Goal: Check status: Check status

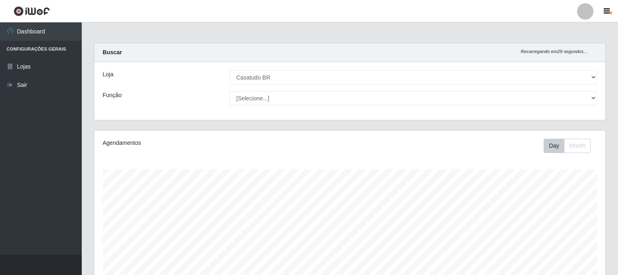
select select "197"
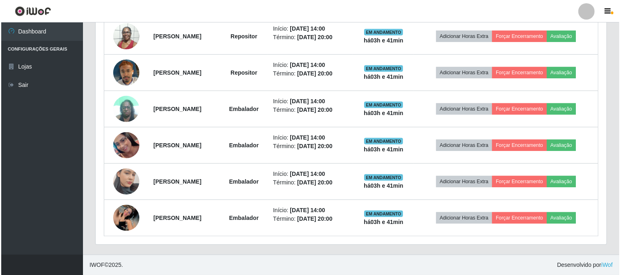
scroll to position [169, 511]
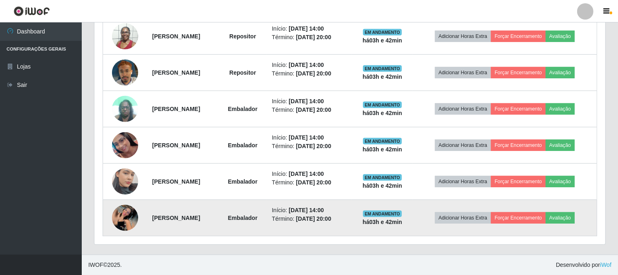
click at [126, 219] on img at bounding box center [125, 218] width 26 height 26
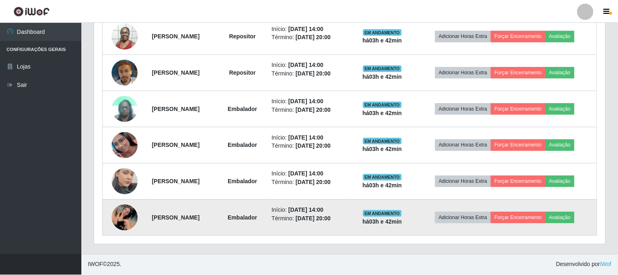
scroll to position [169, 506]
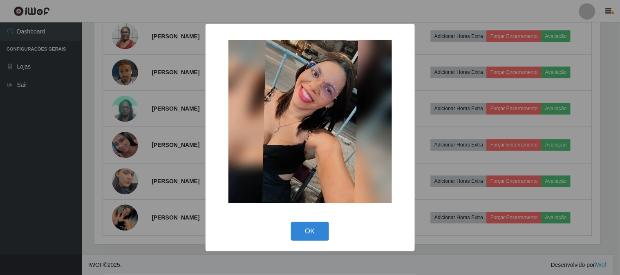
click at [97, 197] on div "× OK Cancel" at bounding box center [310, 137] width 620 height 275
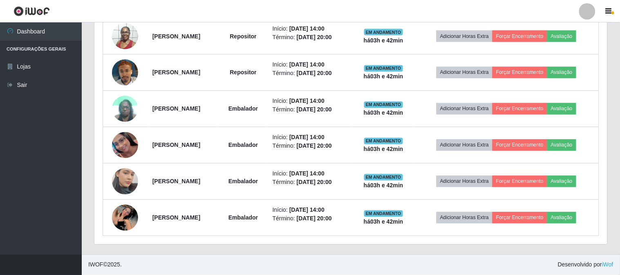
scroll to position [169, 511]
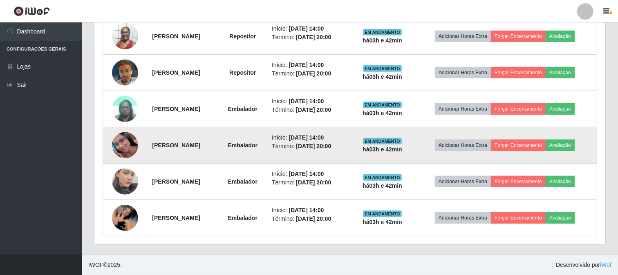
click at [119, 151] on img at bounding box center [125, 145] width 26 height 26
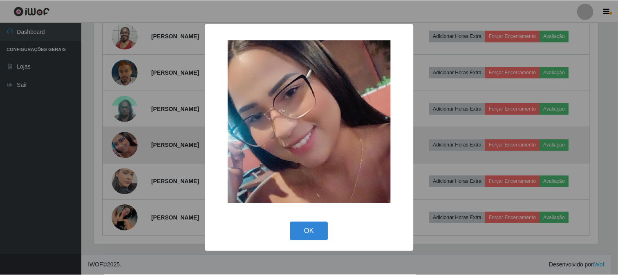
scroll to position [169, 506]
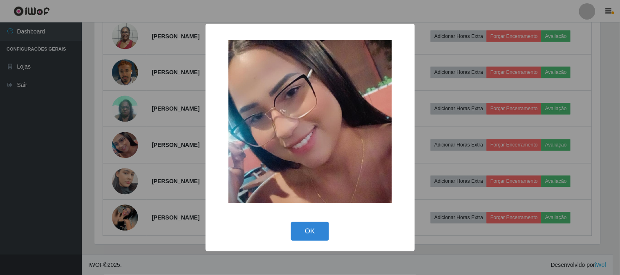
click at [97, 148] on div "× OK Cancel" at bounding box center [310, 137] width 620 height 275
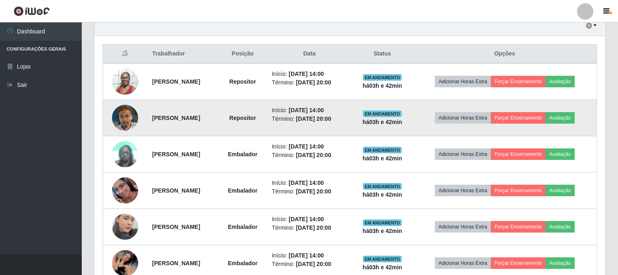
scroll to position [340, 0]
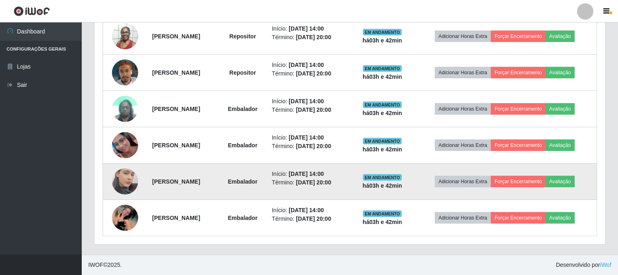
click at [118, 170] on img at bounding box center [125, 182] width 26 height 47
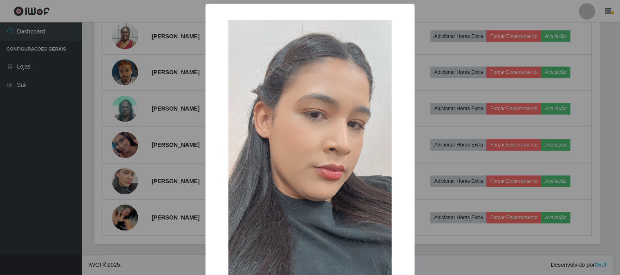
click at [114, 148] on div "× OK Cancel" at bounding box center [310, 137] width 620 height 275
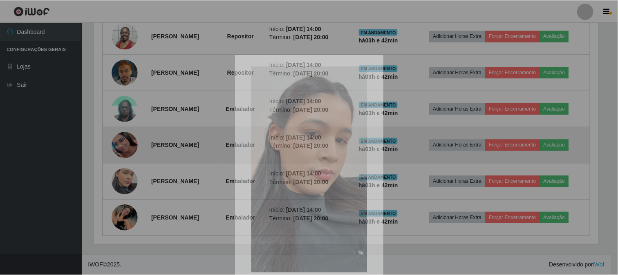
scroll to position [169, 511]
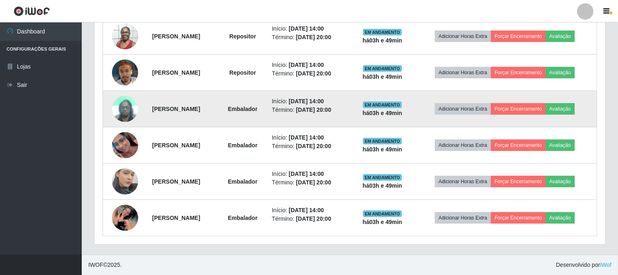
click at [120, 113] on img at bounding box center [125, 109] width 26 height 35
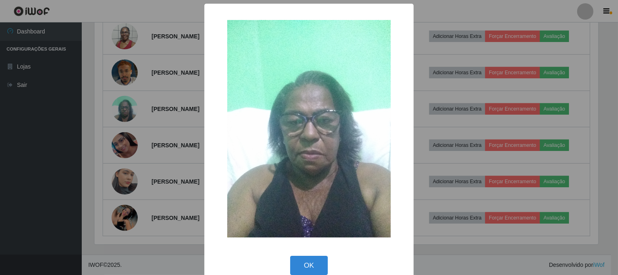
scroll to position [169, 506]
click at [455, 92] on div "× OK Cancel" at bounding box center [310, 137] width 620 height 275
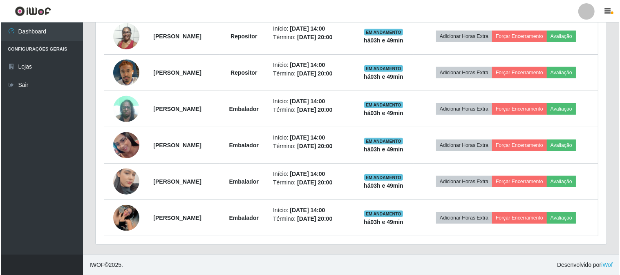
scroll to position [169, 511]
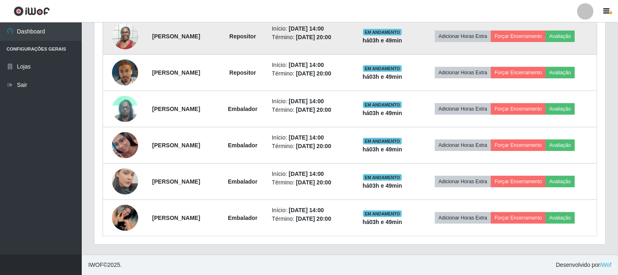
click at [119, 38] on img at bounding box center [125, 36] width 26 height 35
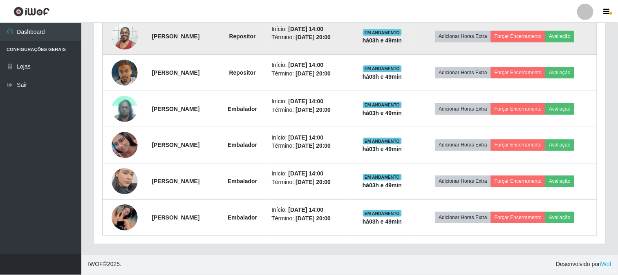
scroll to position [169, 506]
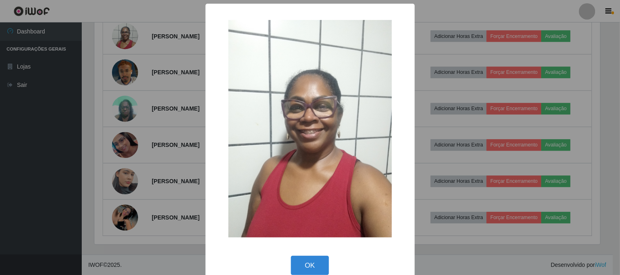
click at [436, 65] on div "× OK Cancel" at bounding box center [310, 137] width 620 height 275
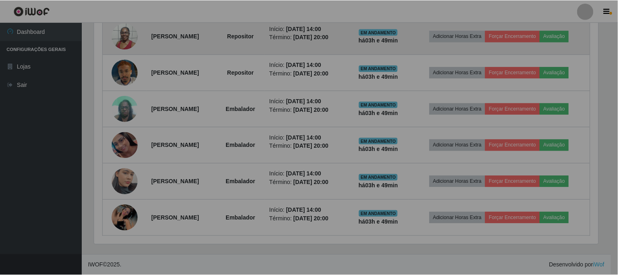
scroll to position [169, 511]
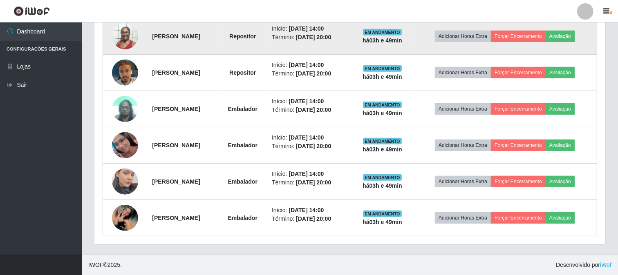
click at [119, 46] on img at bounding box center [125, 36] width 26 height 35
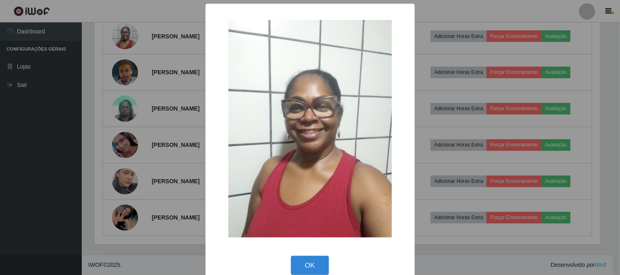
click at [515, 121] on div "× OK Cancel" at bounding box center [310, 137] width 620 height 275
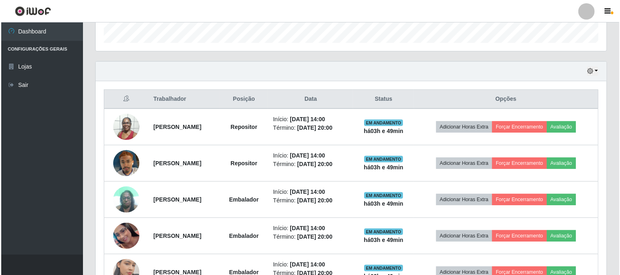
scroll to position [340, 0]
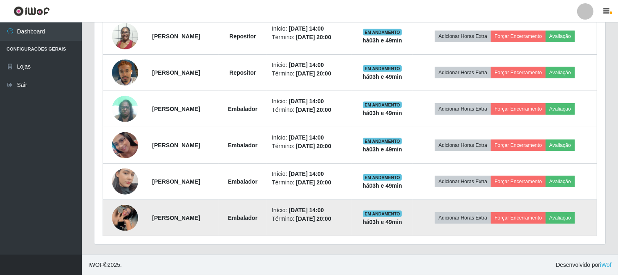
click at [127, 221] on img at bounding box center [125, 218] width 26 height 26
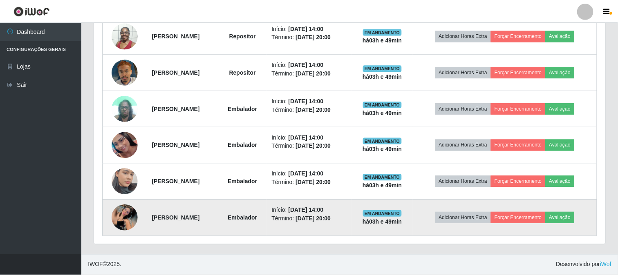
scroll to position [169, 506]
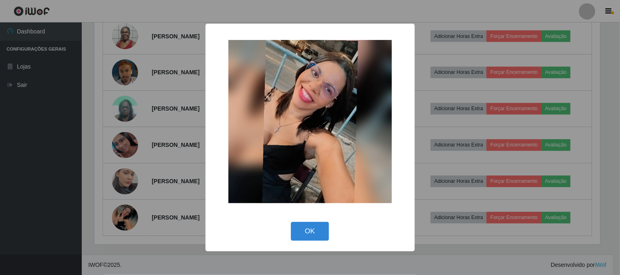
click at [420, 132] on div "× OK Cancel" at bounding box center [310, 137] width 620 height 275
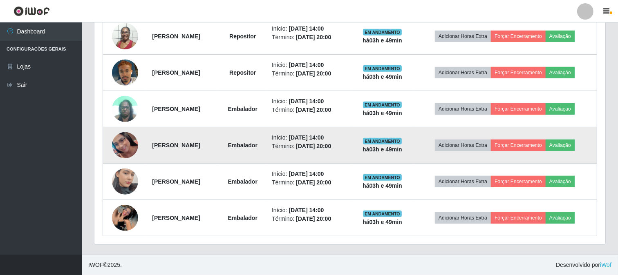
scroll to position [204, 0]
